Goal: Information Seeking & Learning: Learn about a topic

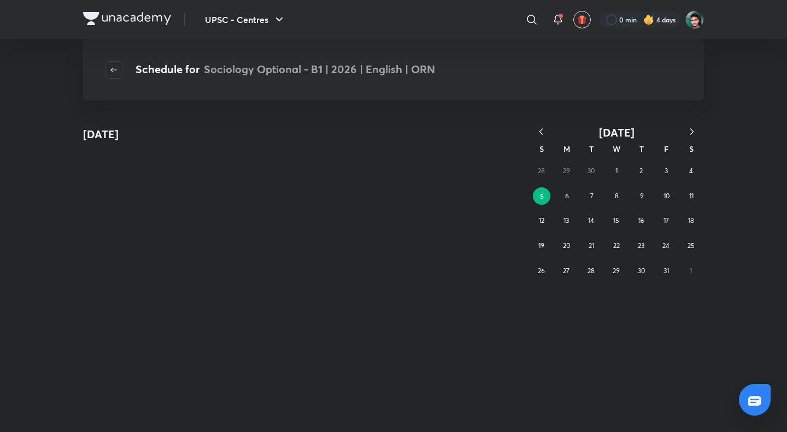
drag, startPoint x: 529, startPoint y: 126, endPoint x: 541, endPoint y: 130, distance: 12.1
click at [541, 130] on icon "button" at bounding box center [540, 131] width 11 height 11
click at [541, 130] on button "button" at bounding box center [538, 133] width 24 height 14
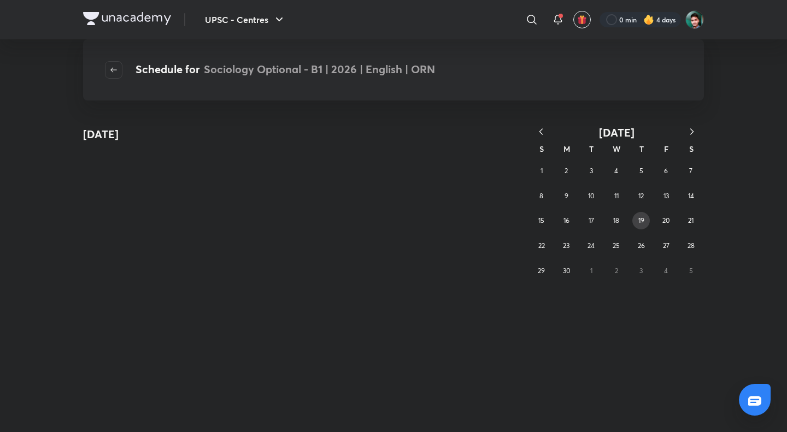
click at [641, 222] on abbr "19" at bounding box center [641, 220] width 6 height 8
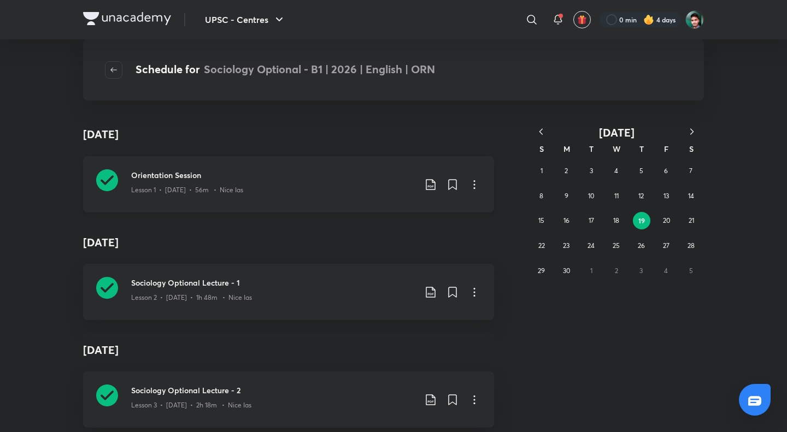
click at [176, 176] on h3 "Orientation Session" at bounding box center [273, 174] width 284 height 11
